Goal: Find contact information: Find contact information

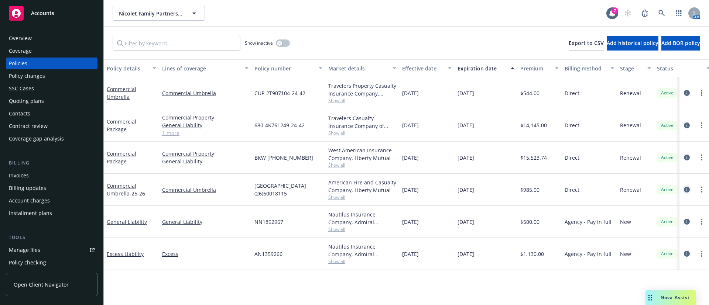
click at [686, 189] on icon "circleInformation" at bounding box center [687, 190] width 6 height 6
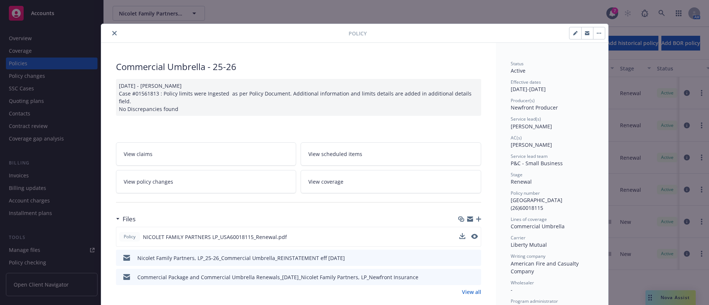
scroll to position [55, 0]
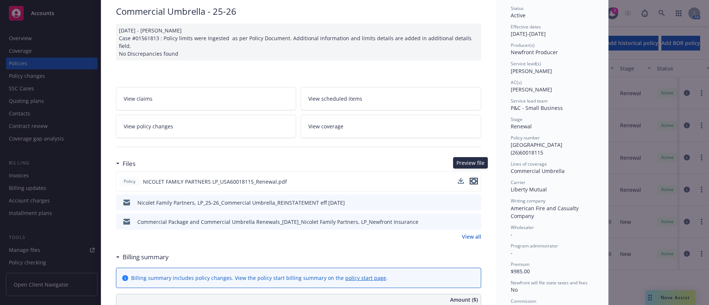
click at [471, 179] on icon "preview file" at bounding box center [474, 181] width 7 height 5
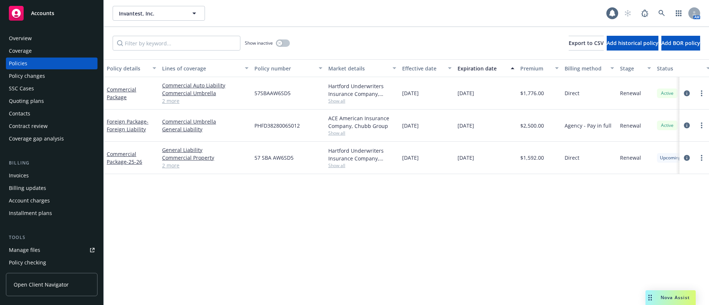
click at [36, 112] on div "Contacts" at bounding box center [52, 114] width 86 height 12
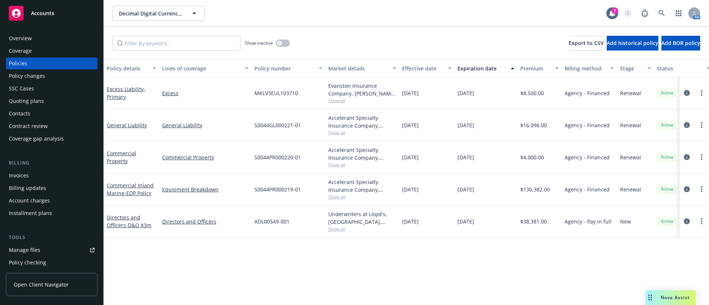
click at [41, 110] on div "Contacts" at bounding box center [52, 114] width 86 height 12
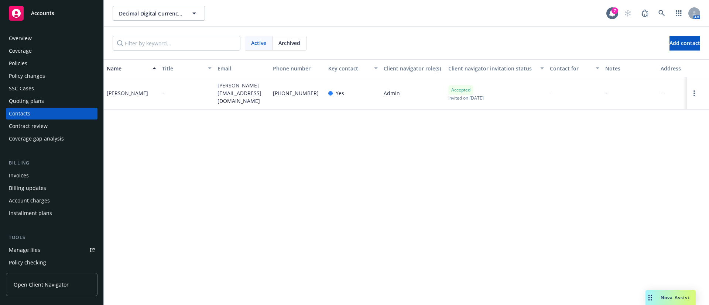
click at [246, 88] on span "henry@decimalgroup.io" at bounding box center [242, 93] width 49 height 23
